Goal: Information Seeking & Learning: Compare options

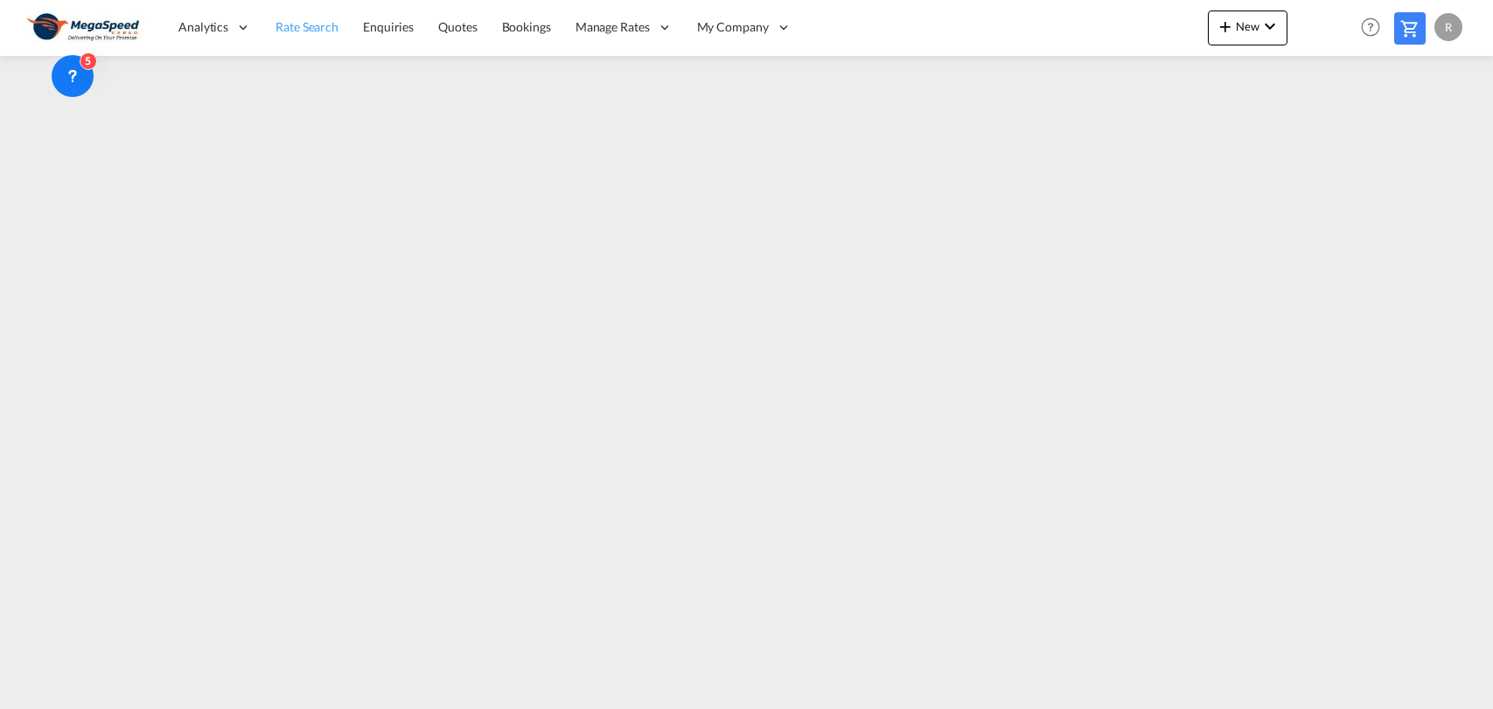
click at [328, 42] on link "Rate Search" at bounding box center [306, 27] width 87 height 57
click at [328, 42] on link "Rate Search" at bounding box center [307, 27] width 88 height 57
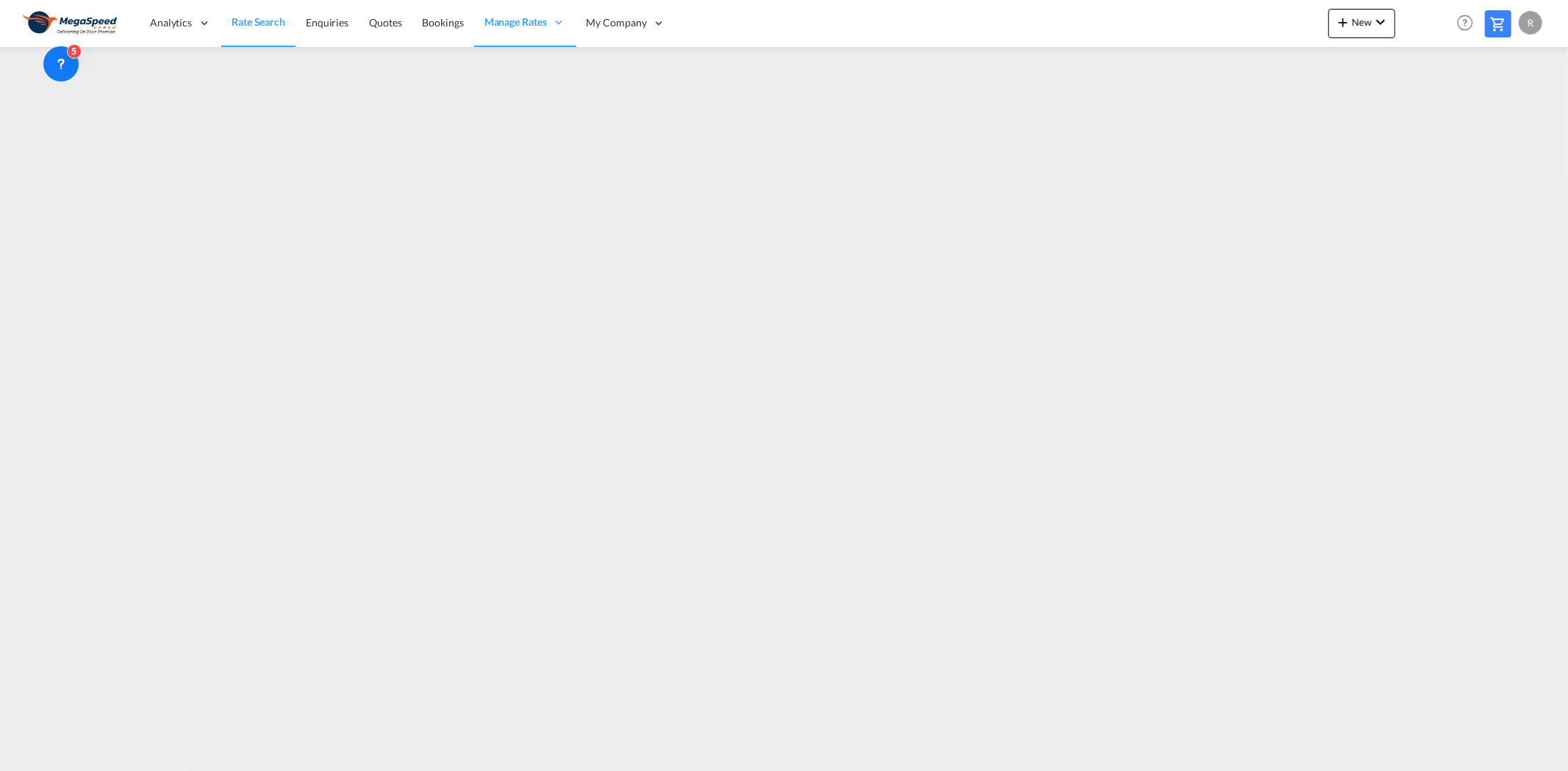
click at [240, 23] on span "Rate Search" at bounding box center [259, 21] width 54 height 13
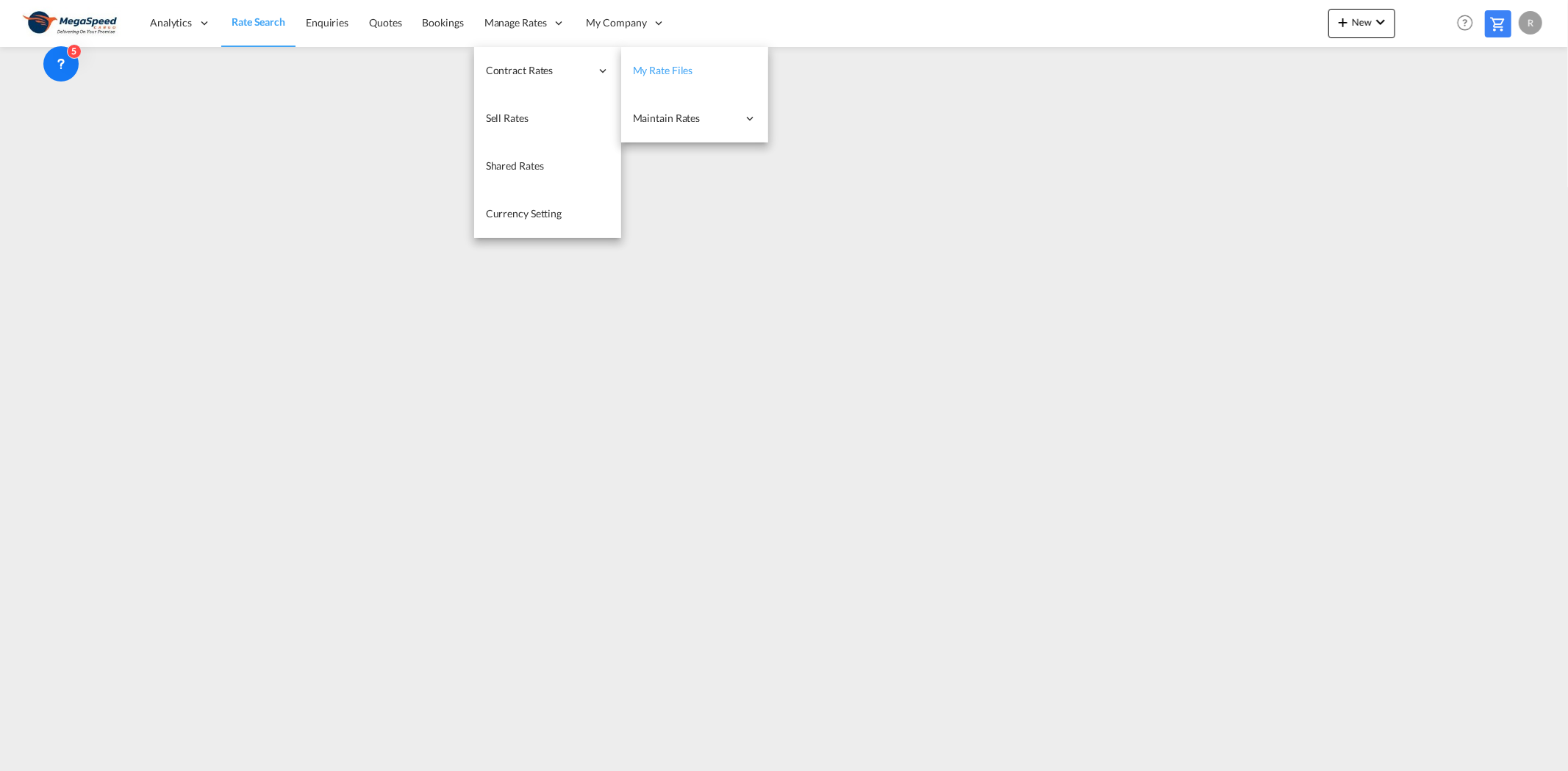
click at [663, 70] on span "My Rate Files" at bounding box center [663, 70] width 61 height 13
